Goal: Task Accomplishment & Management: Manage account settings

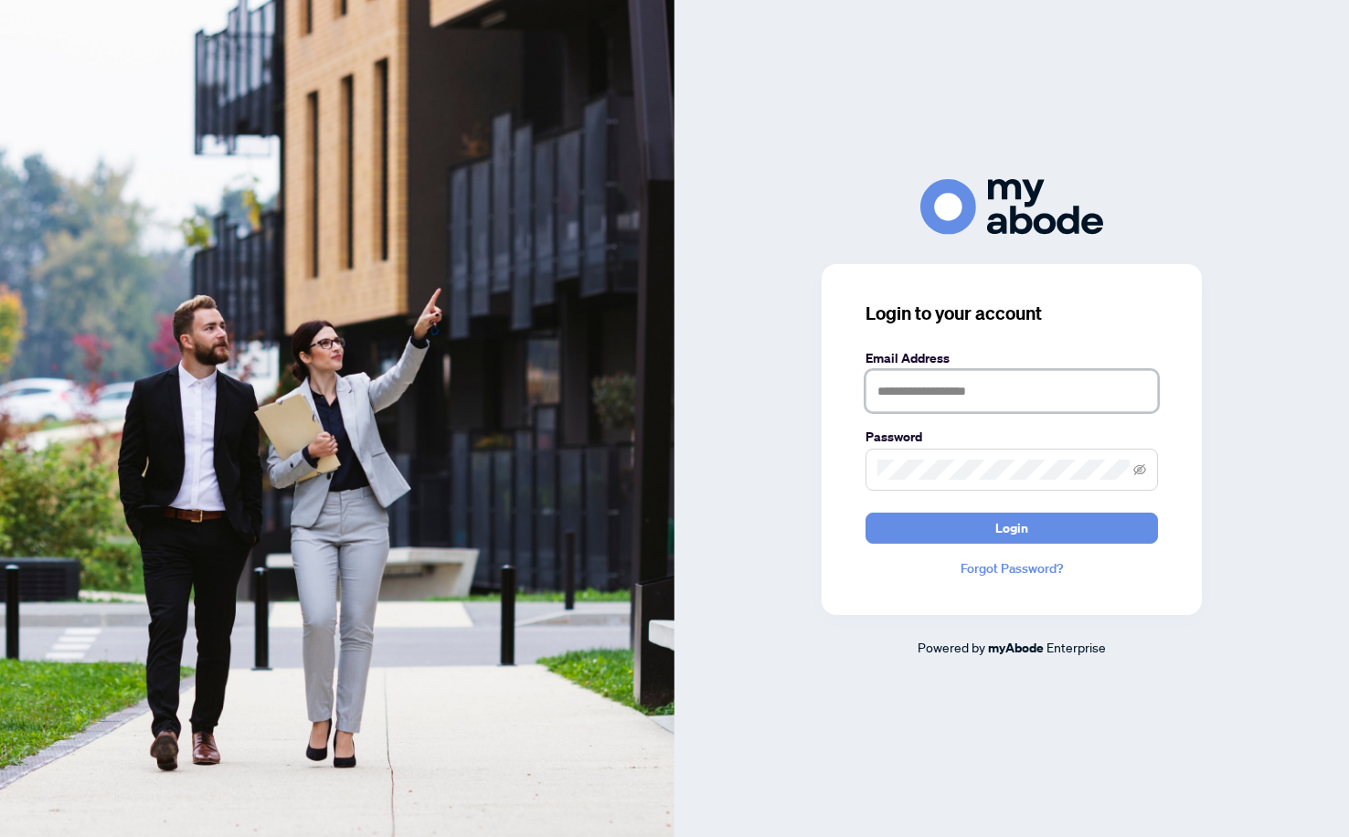
click at [1034, 400] on input "text" at bounding box center [1011, 391] width 292 height 42
type input "**********"
click at [865, 513] on button "Login" at bounding box center [1011, 528] width 292 height 31
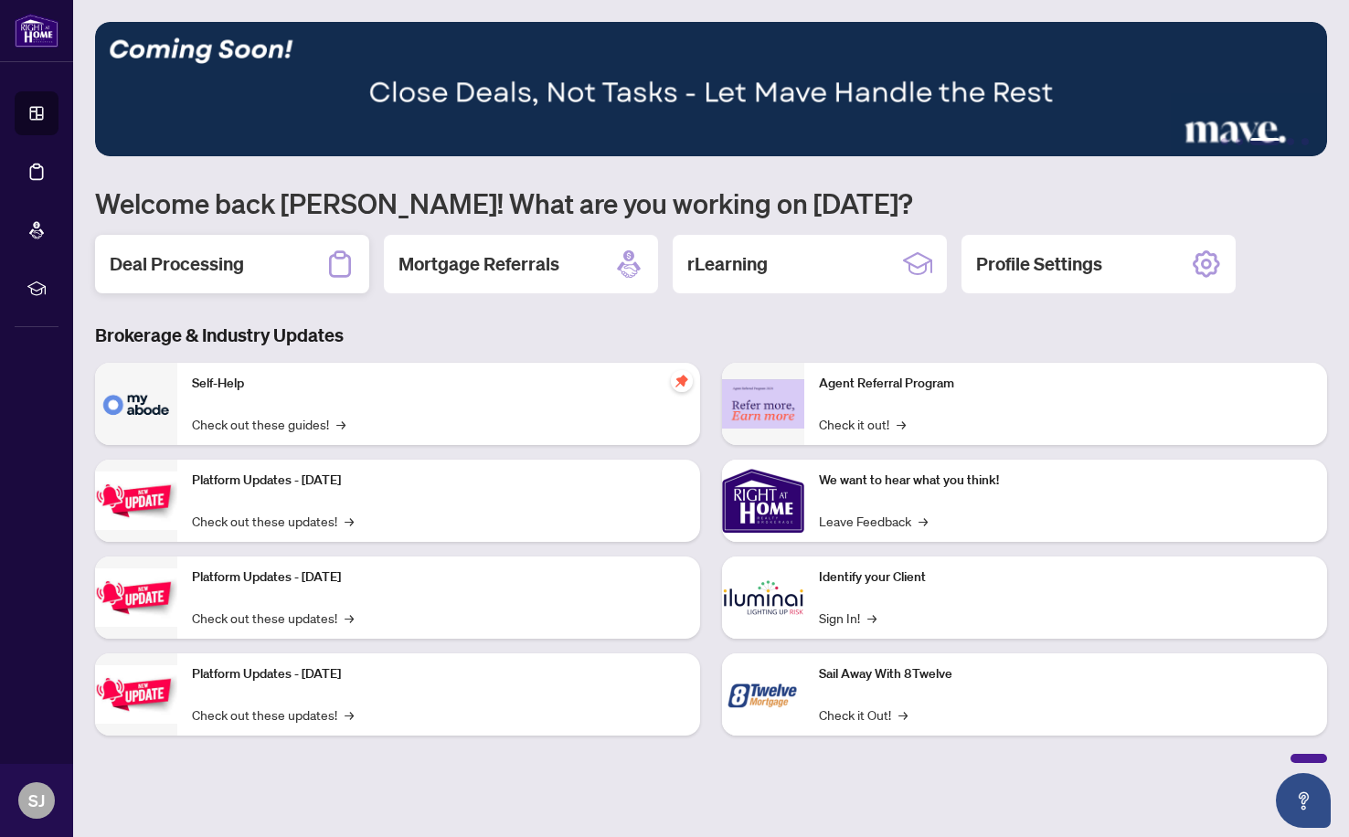
click at [204, 275] on h2 "Deal Processing" at bounding box center [177, 264] width 134 height 26
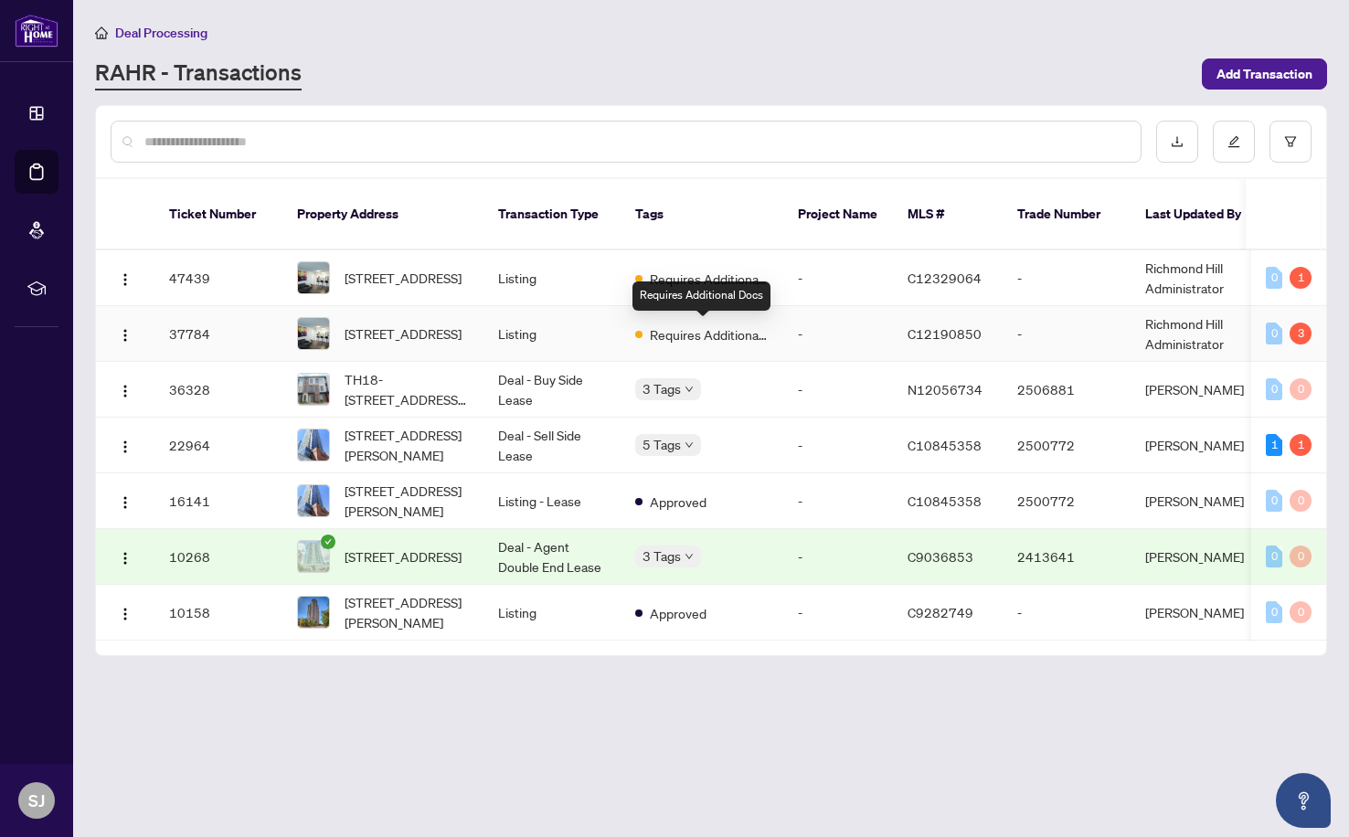
click at [695, 343] on span "Requires Additional Docs" at bounding box center [709, 334] width 119 height 20
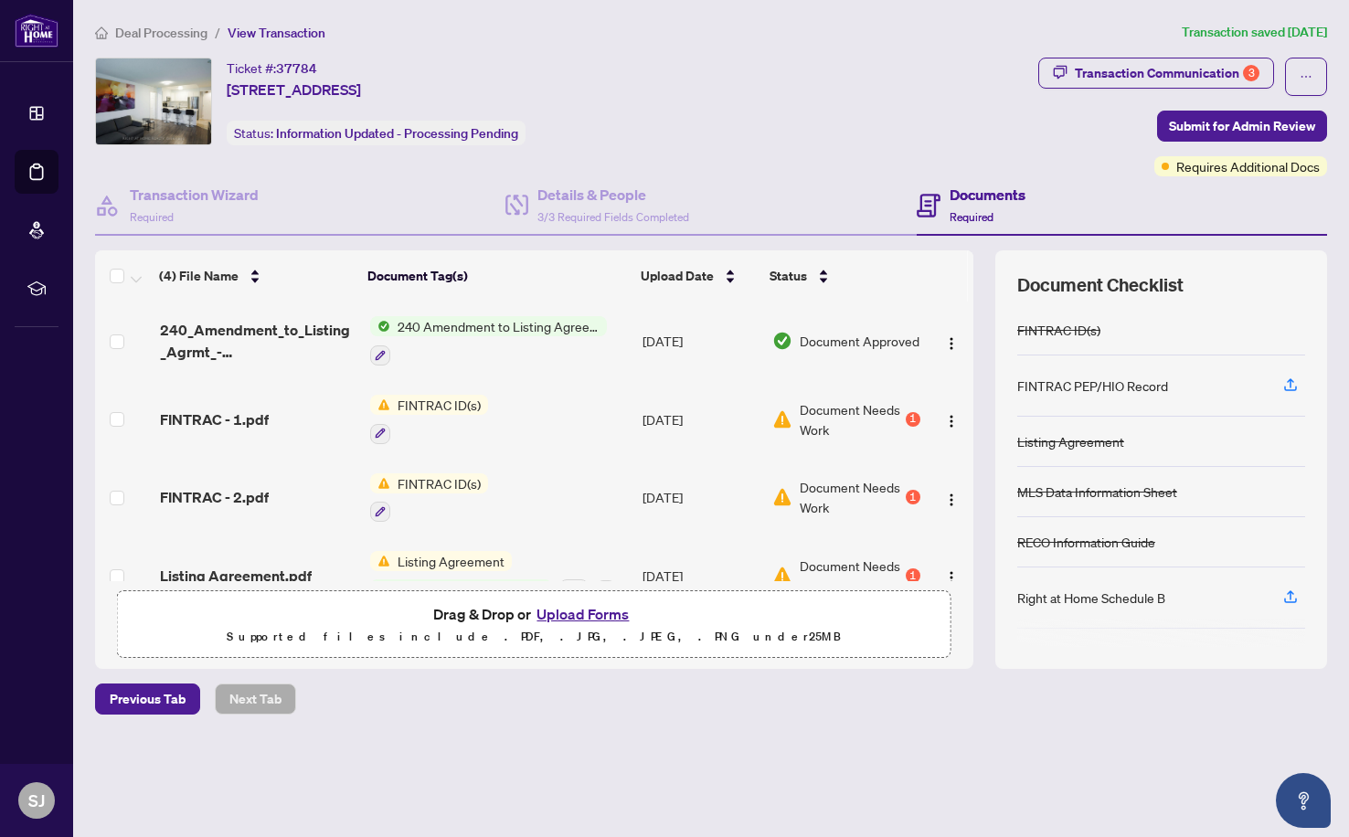
click at [461, 403] on span "FINTRAC ID(s)" at bounding box center [439, 405] width 98 height 20
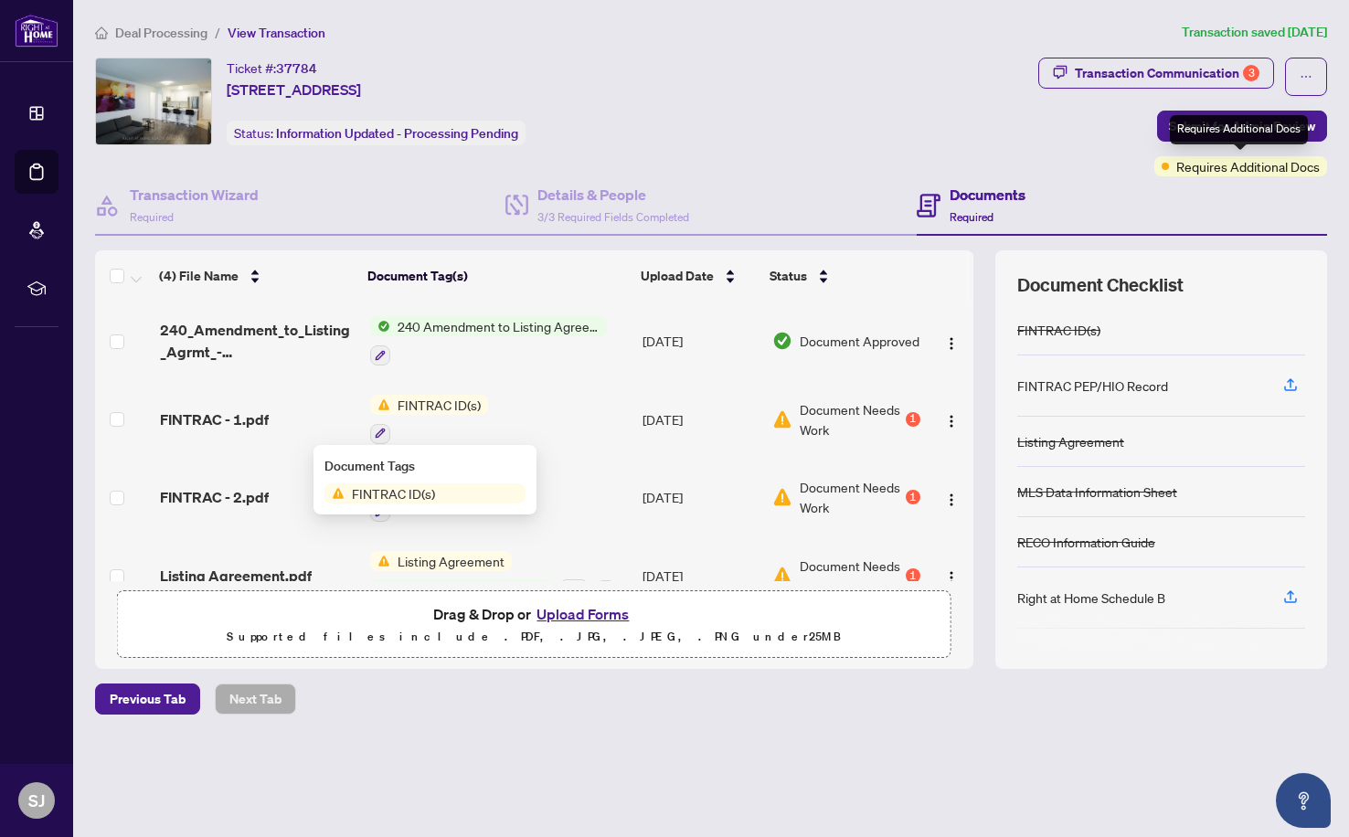
click at [1275, 164] on span "Requires Additional Docs" at bounding box center [1247, 166] width 143 height 20
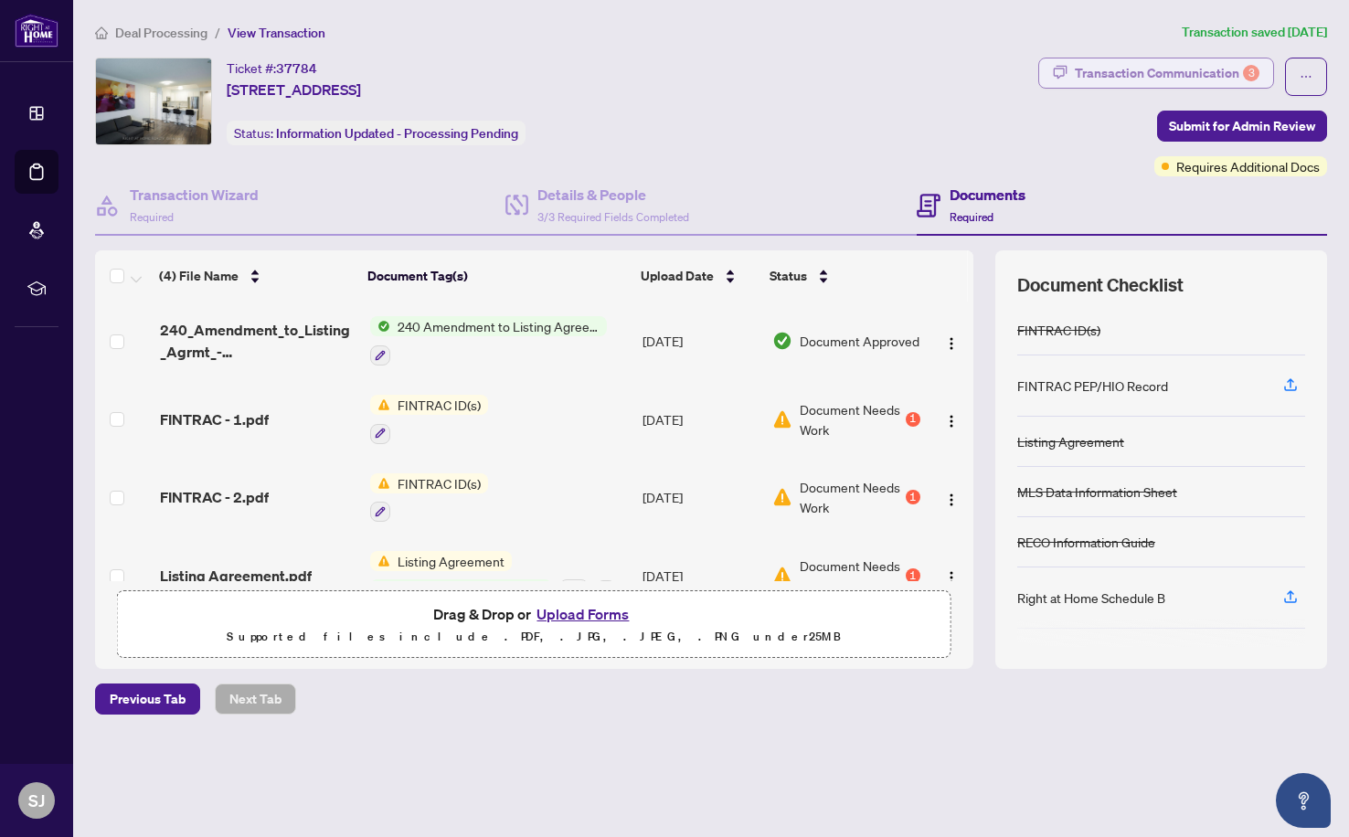
click at [1149, 78] on div "Transaction Communication 3" at bounding box center [1167, 72] width 185 height 29
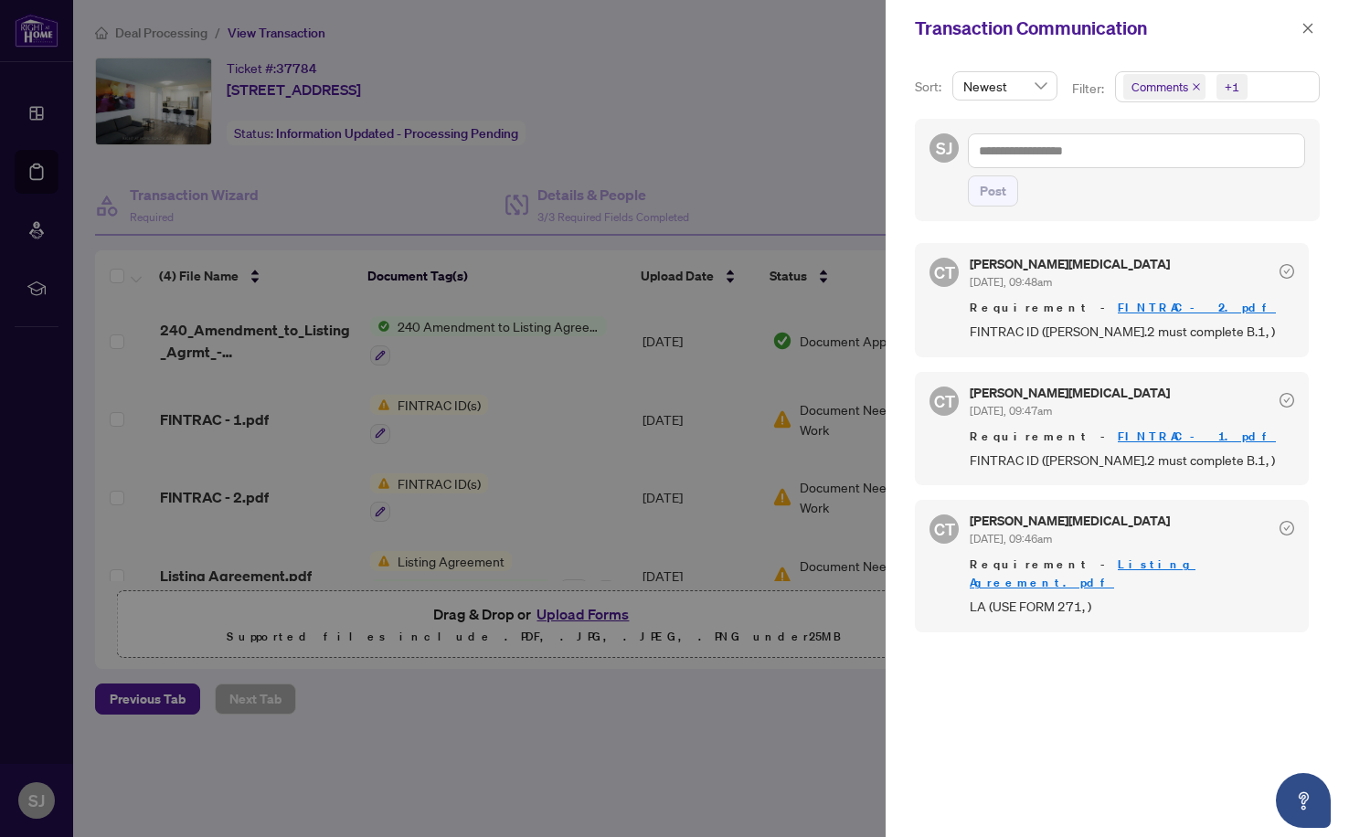
click at [688, 699] on div at bounding box center [674, 418] width 1349 height 837
click at [586, 613] on div at bounding box center [674, 418] width 1349 height 837
click at [1298, 29] on button "button" at bounding box center [1308, 28] width 24 height 22
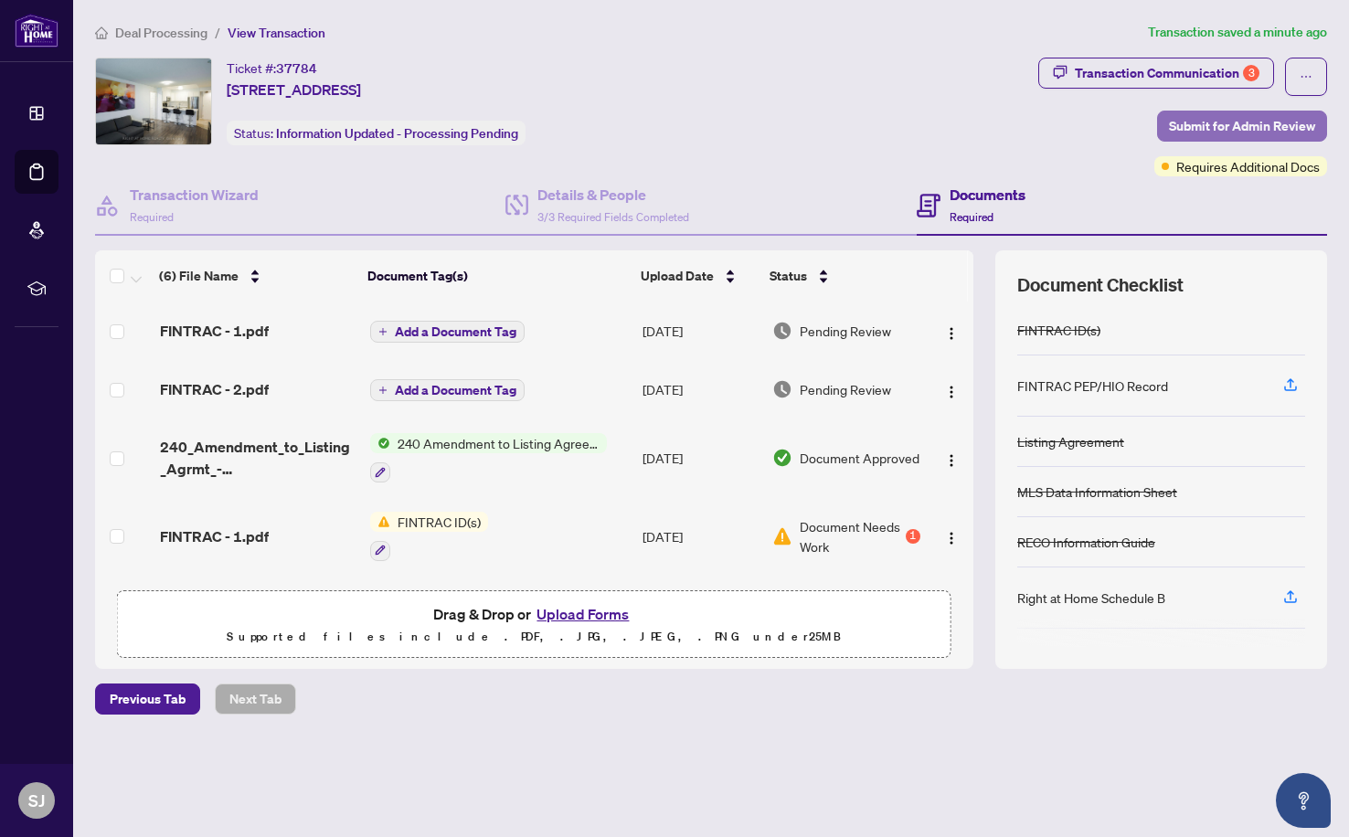
click at [1162, 119] on button "Submit for Admin Review" at bounding box center [1242, 126] width 170 height 31
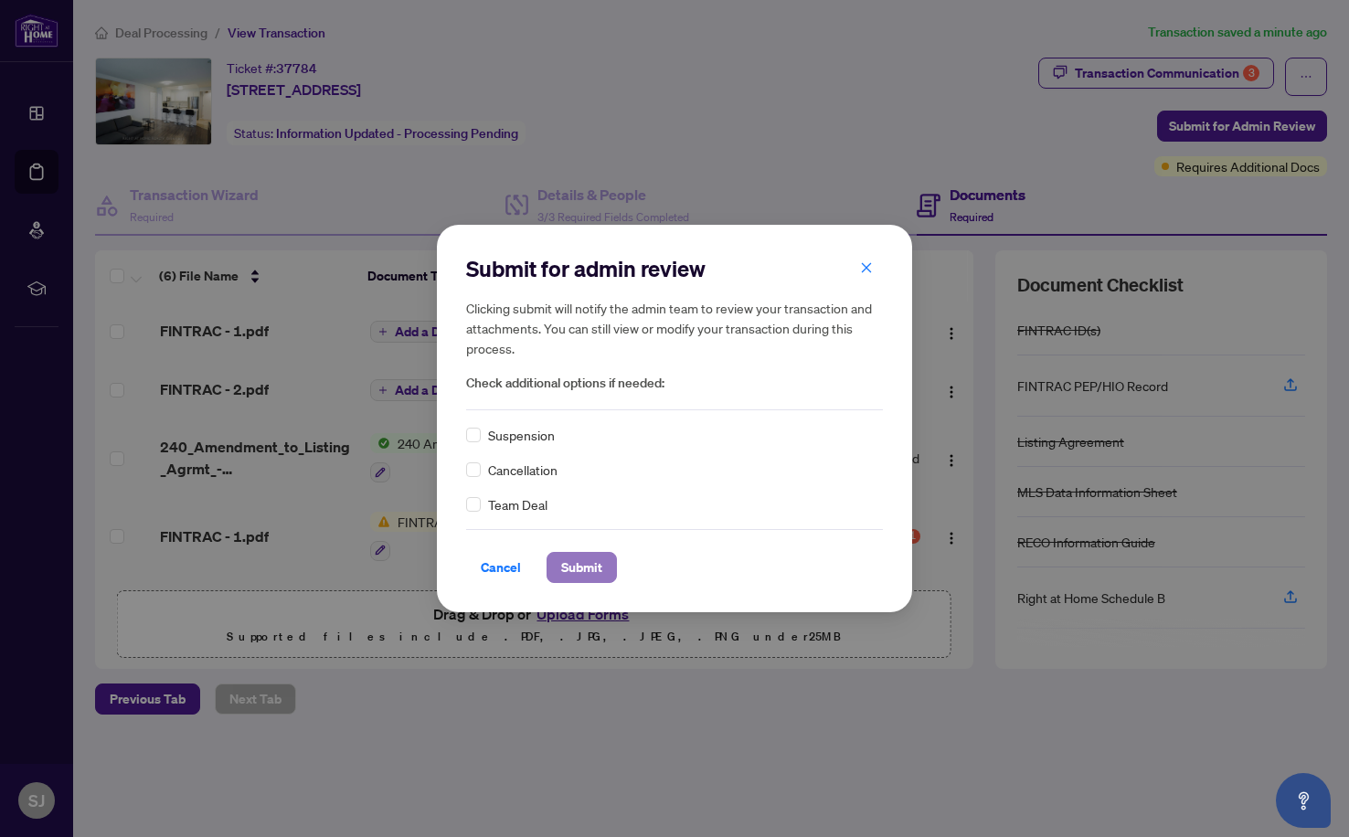
click at [580, 570] on span "Submit" at bounding box center [581, 567] width 41 height 29
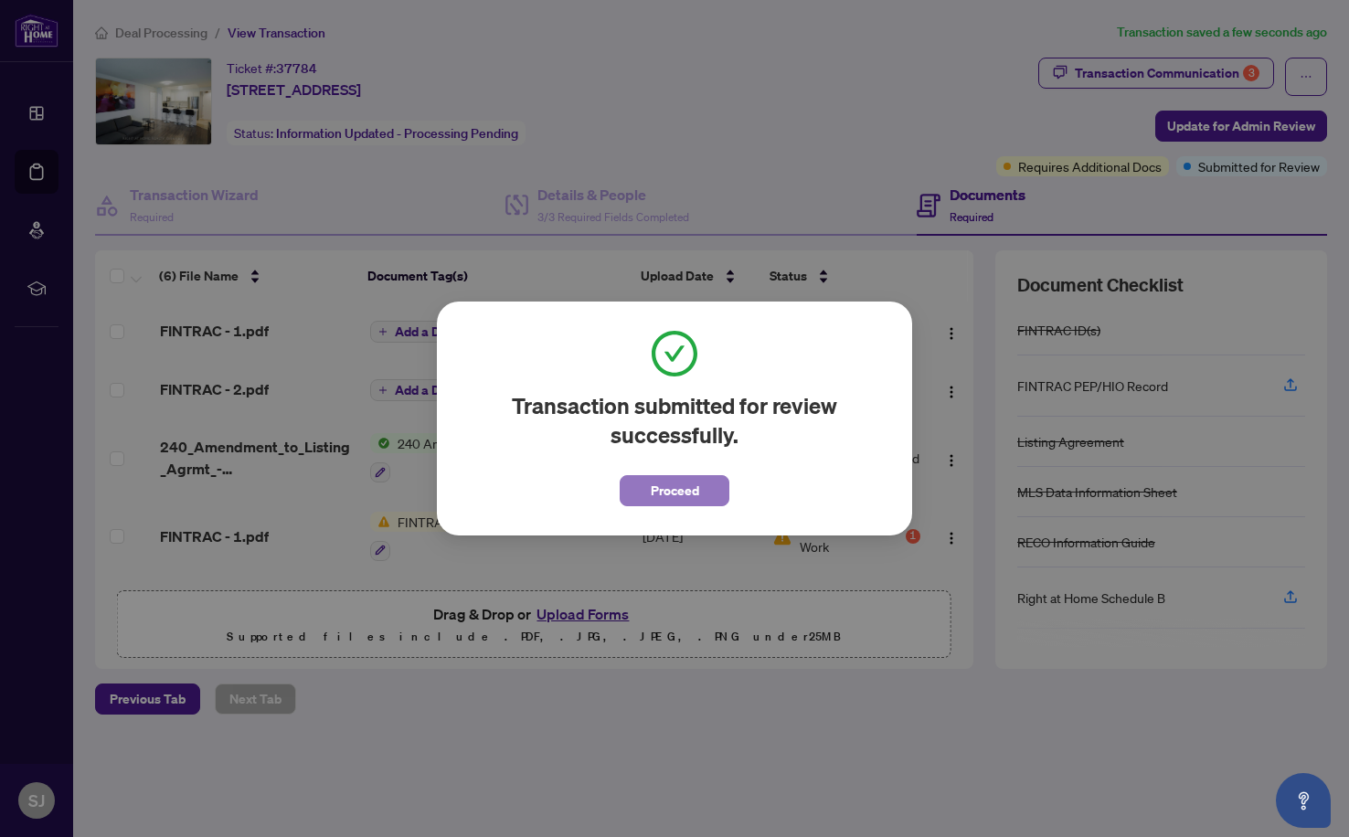
click at [683, 501] on span "Proceed" at bounding box center [675, 490] width 48 height 29
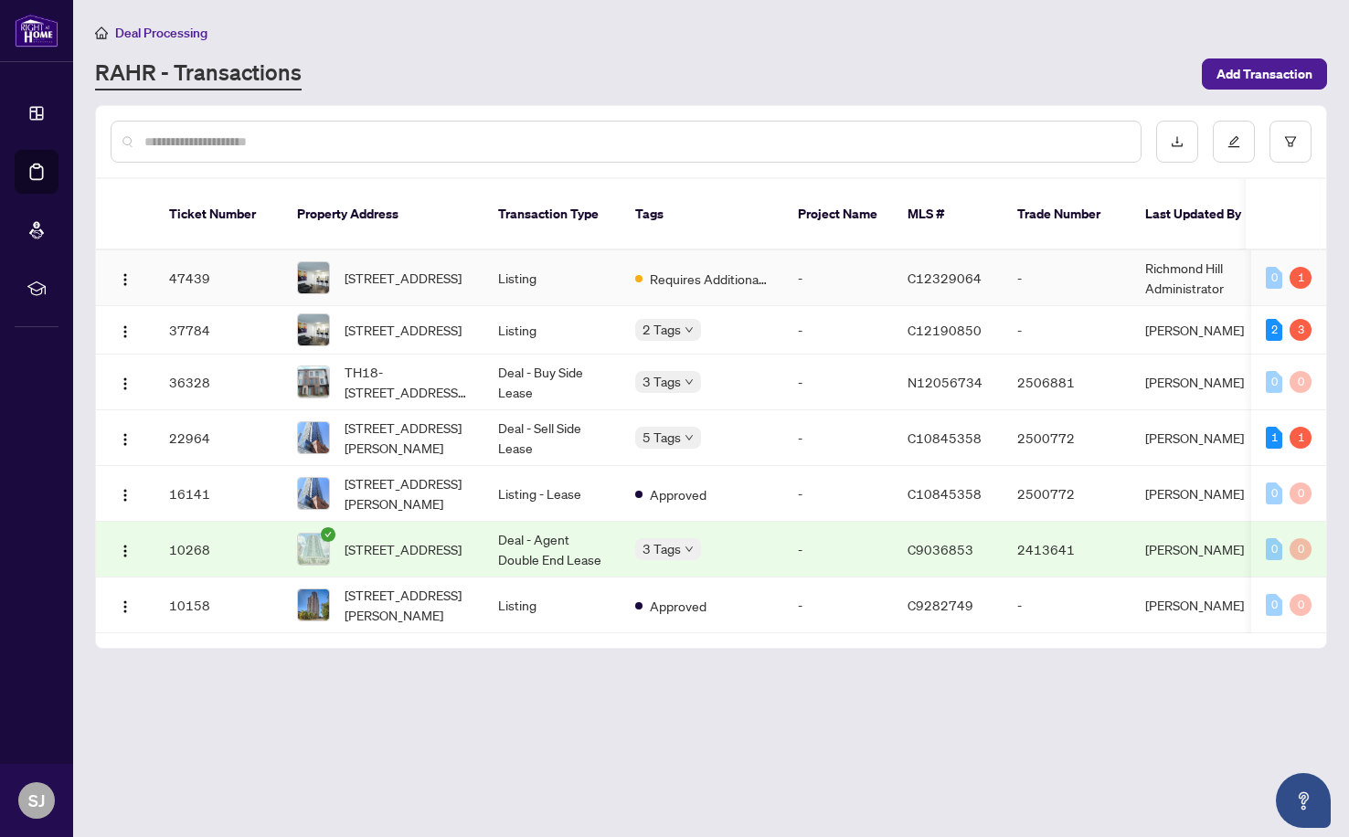
click at [581, 270] on td "Listing" at bounding box center [551, 278] width 137 height 56
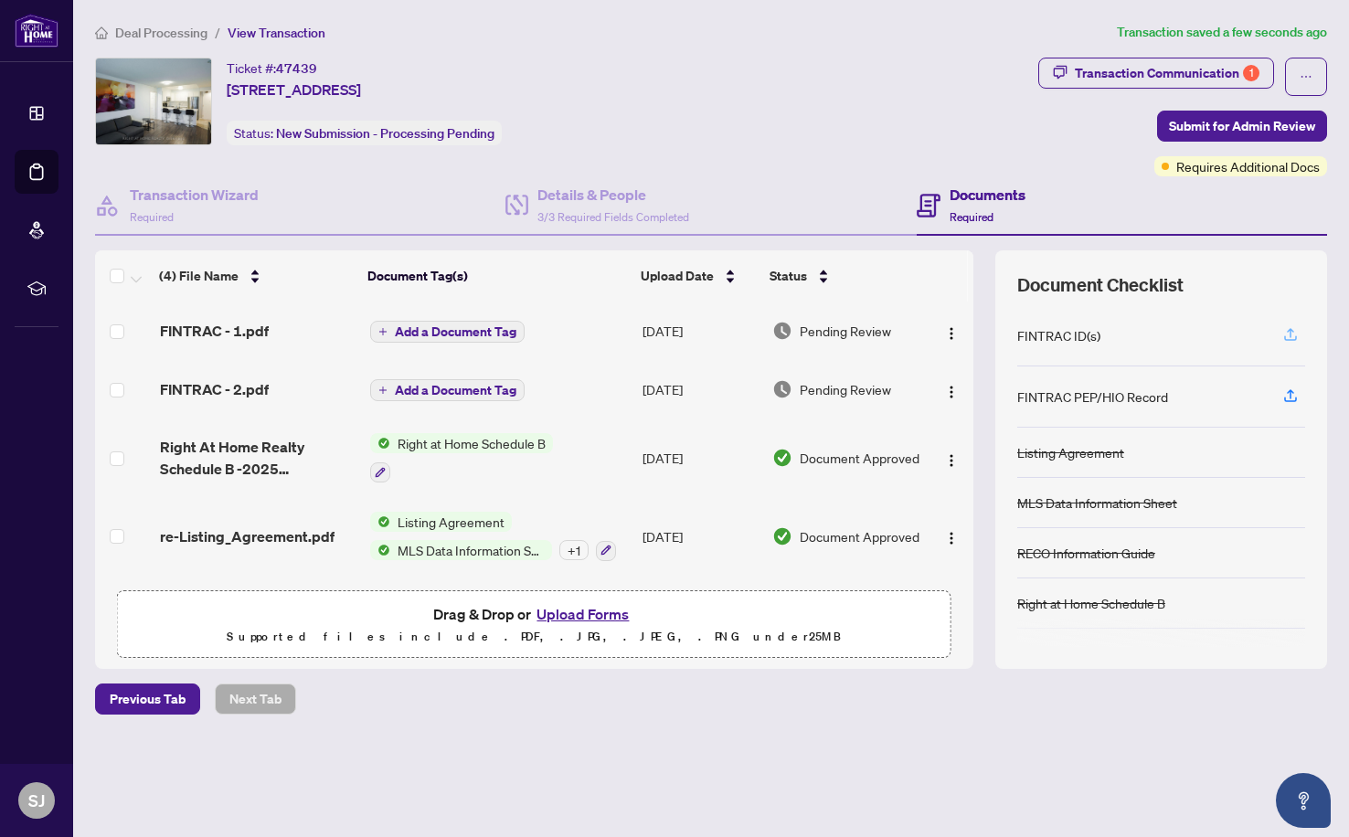
click at [1302, 337] on button "button" at bounding box center [1290, 335] width 29 height 31
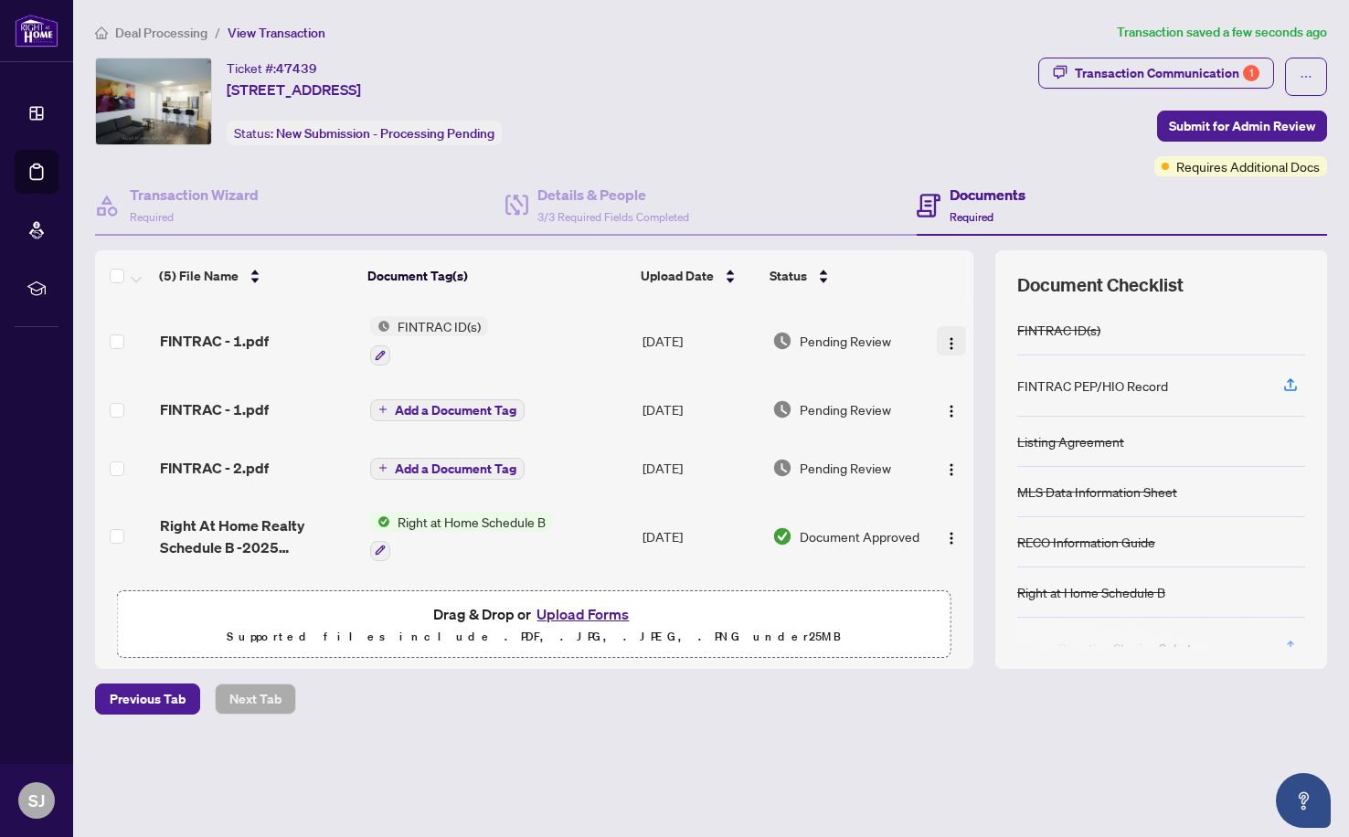
click at [951, 341] on img "button" at bounding box center [951, 343] width 15 height 15
click at [1276, 122] on span "Submit for Admin Review" at bounding box center [1242, 125] width 146 height 29
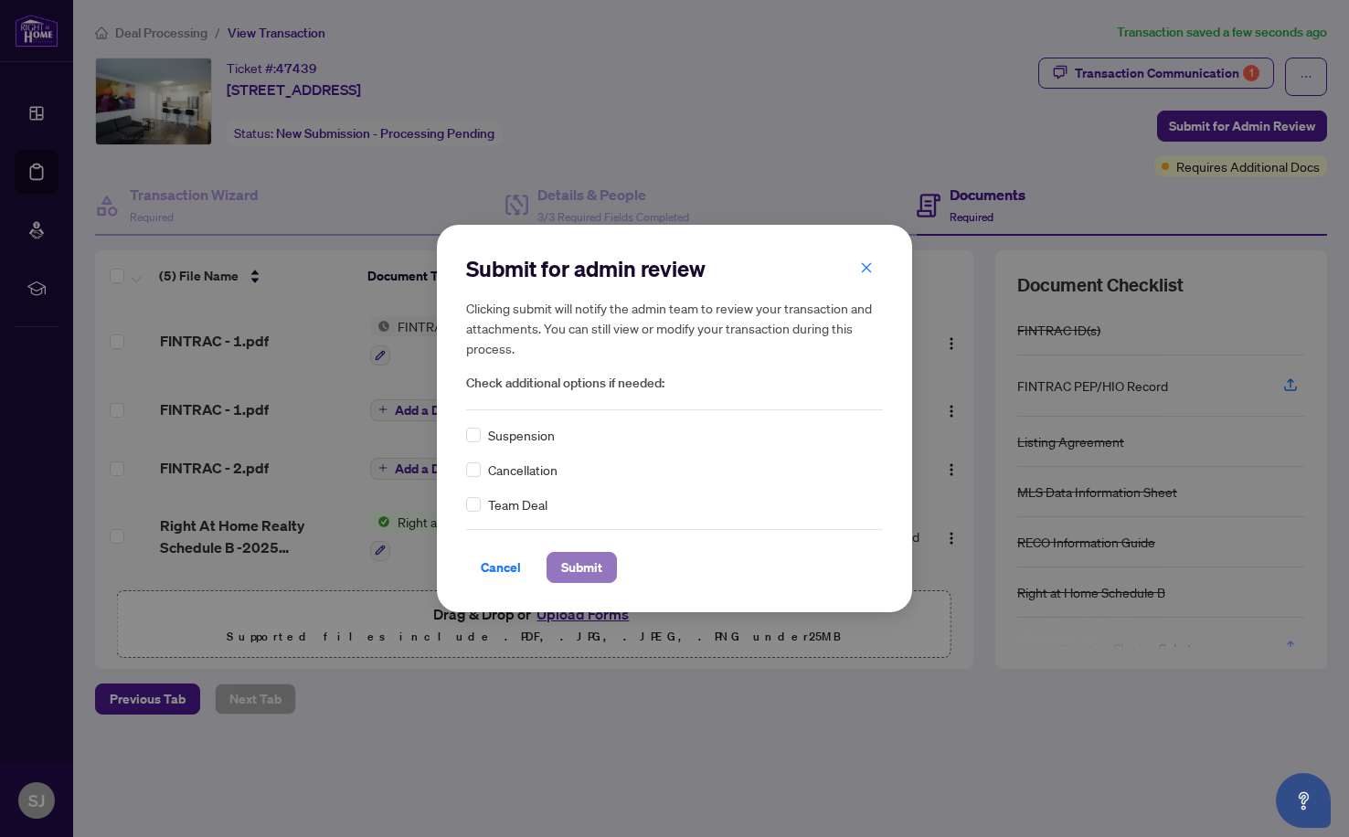
click at [593, 573] on span "Submit" at bounding box center [581, 567] width 41 height 29
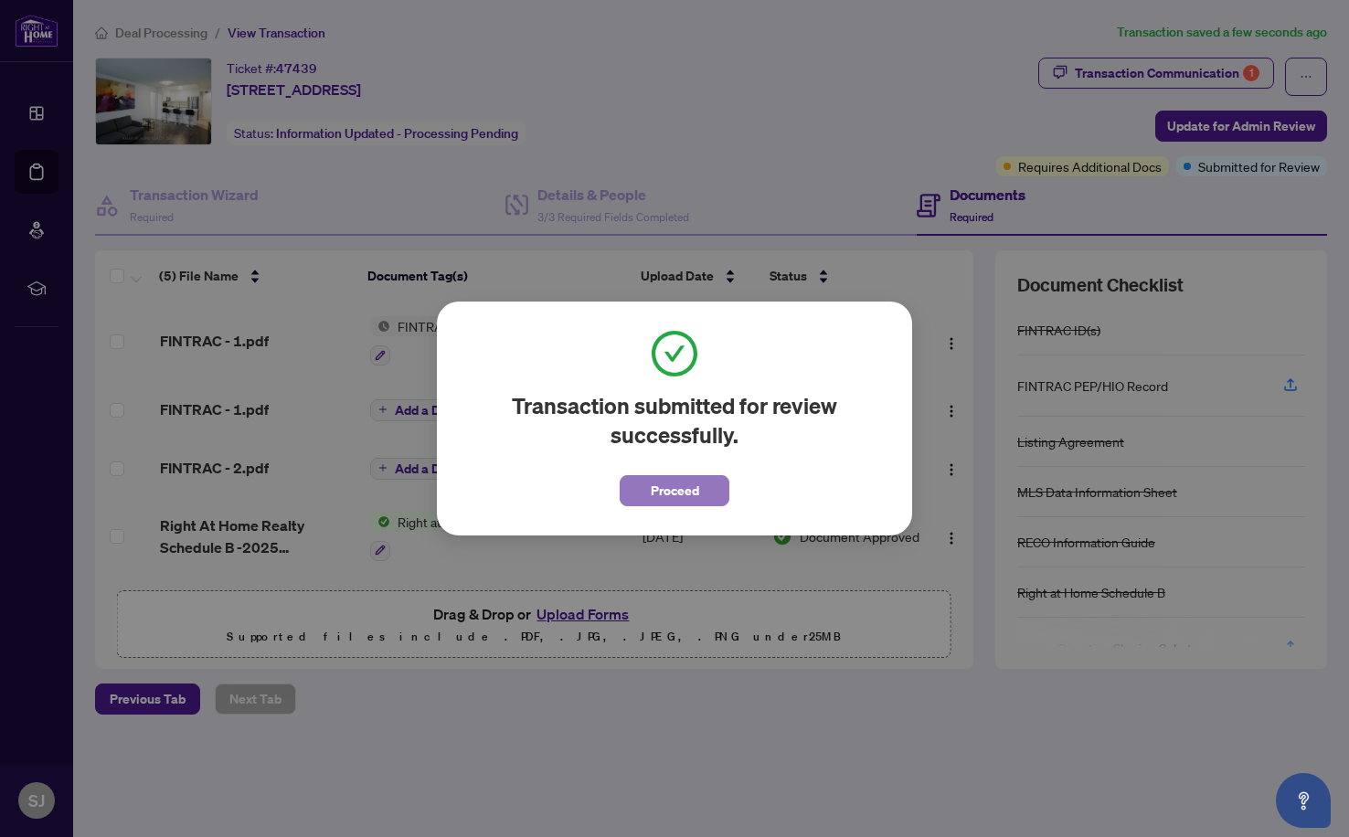
click at [709, 497] on button "Proceed" at bounding box center [675, 490] width 110 height 31
